Goal: Go to known website: Access a specific website the user already knows

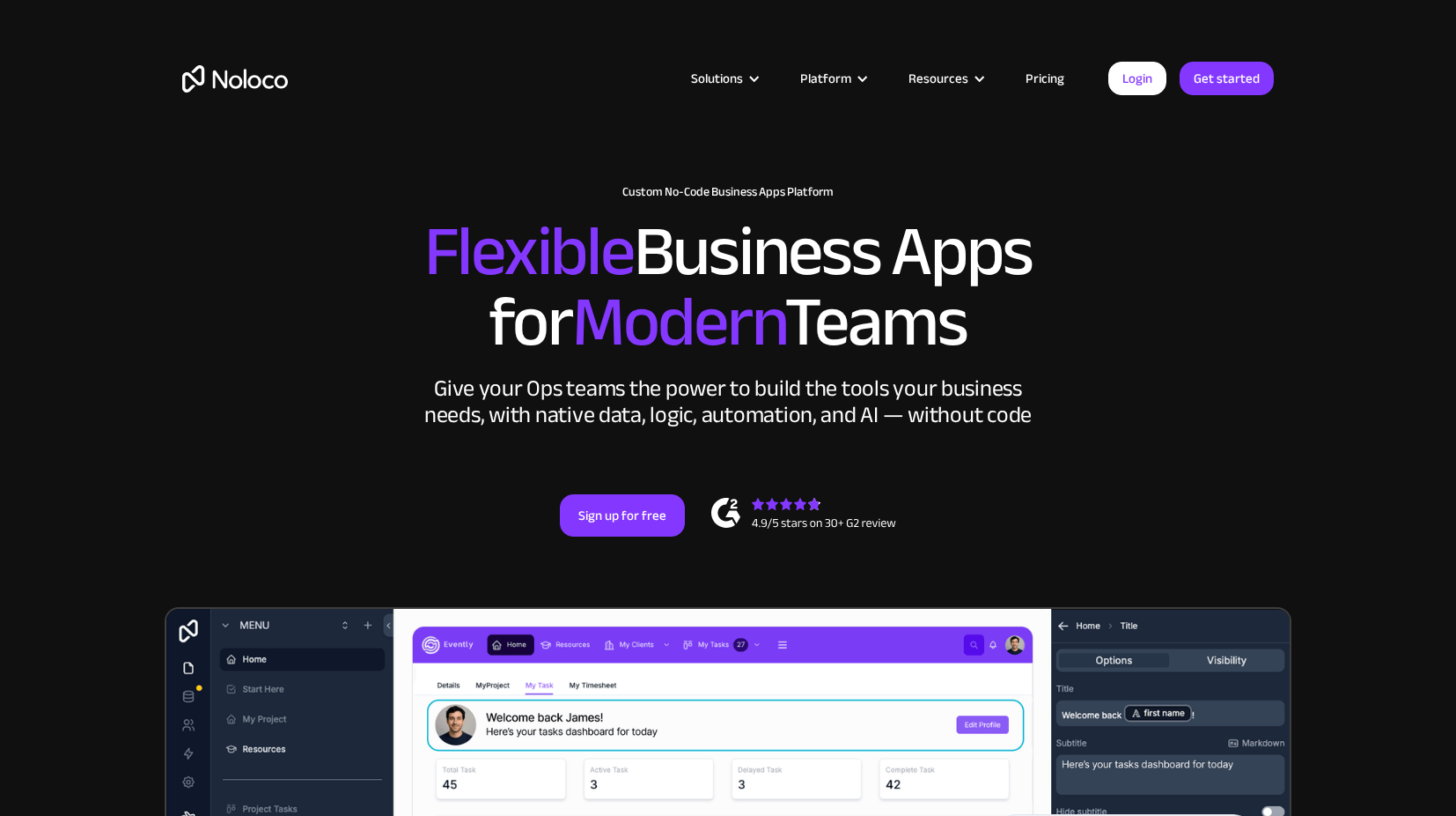
click at [1141, 91] on link "Login" at bounding box center [1138, 78] width 58 height 34
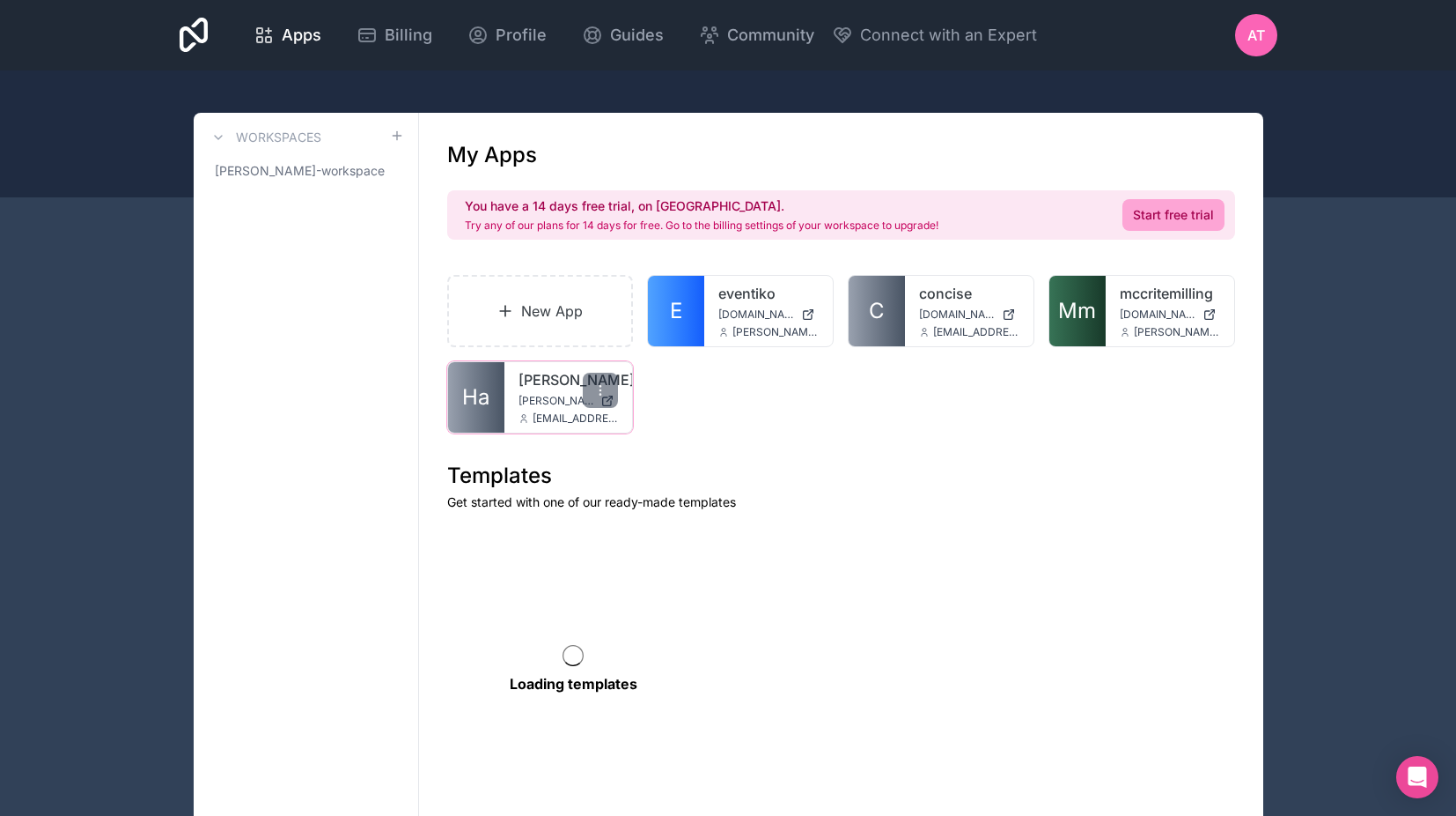
click at [532, 390] on div "heffington heffington.noloco.co zoe+test@gapconsulting.io" at bounding box center [569, 397] width 128 height 71
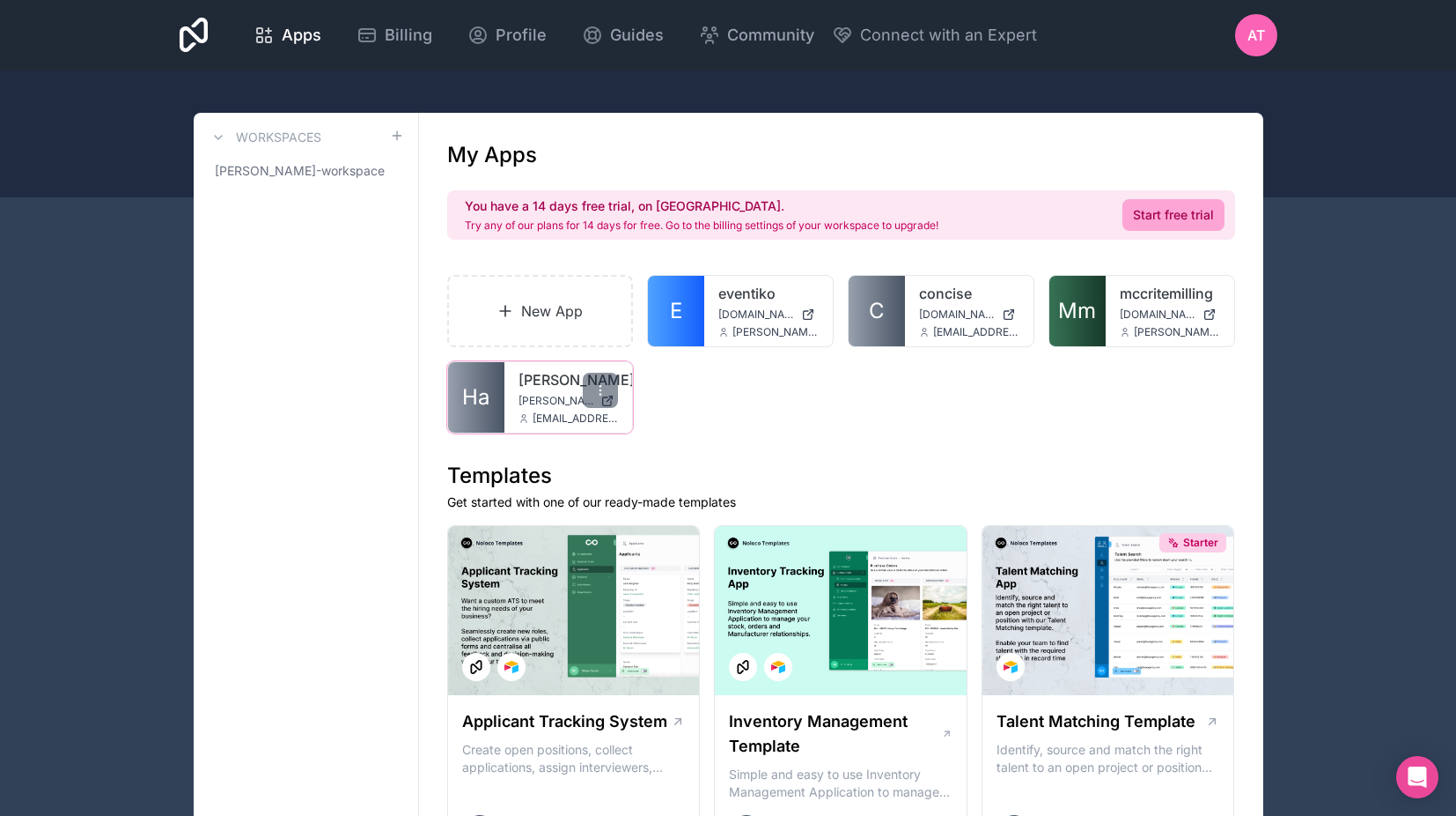
click at [533, 376] on link "heffington" at bounding box center [569, 380] width 101 height 21
